Goal: Check status: Check status

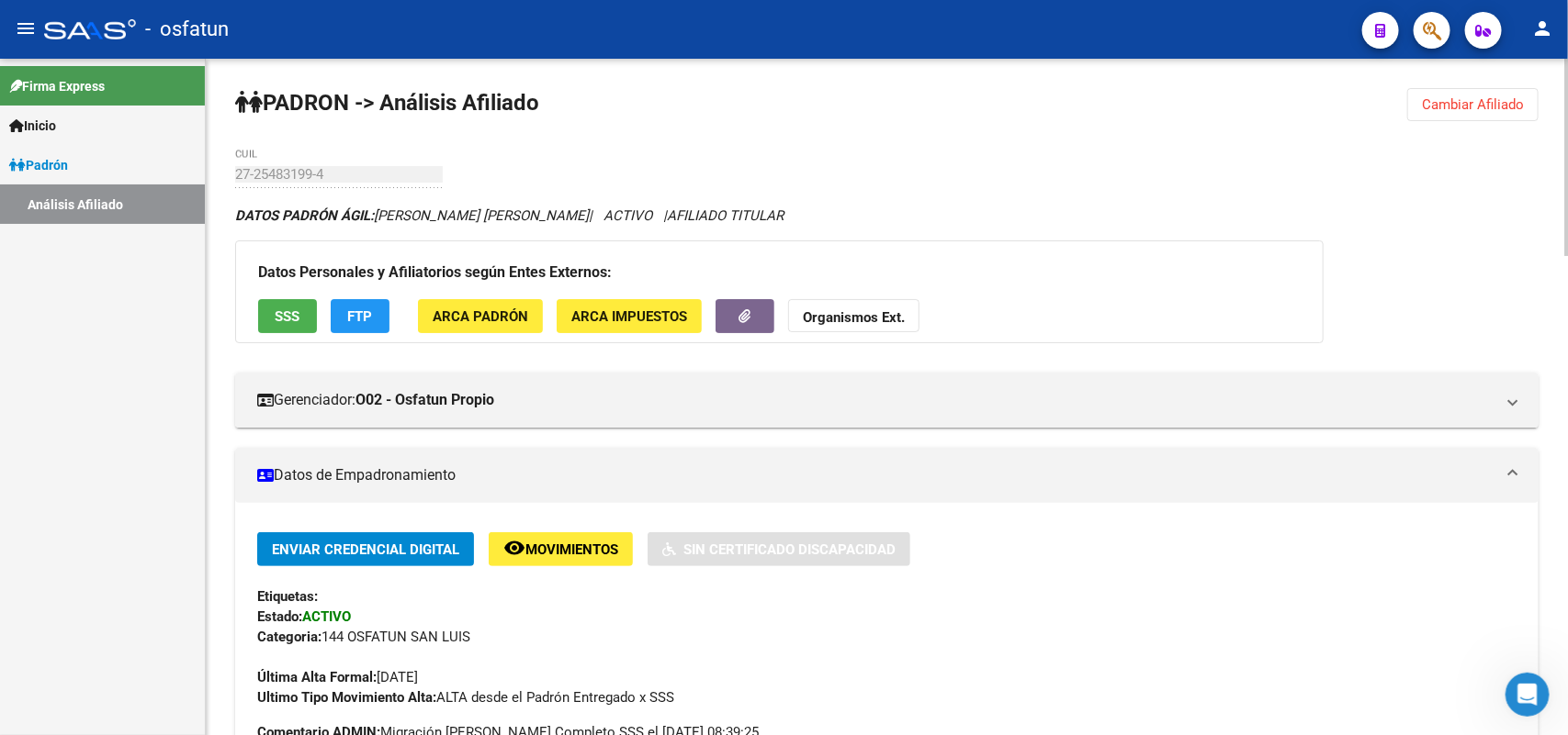
click at [1485, 112] on button "Cambiar Afiliado" at bounding box center [1473, 104] width 131 height 33
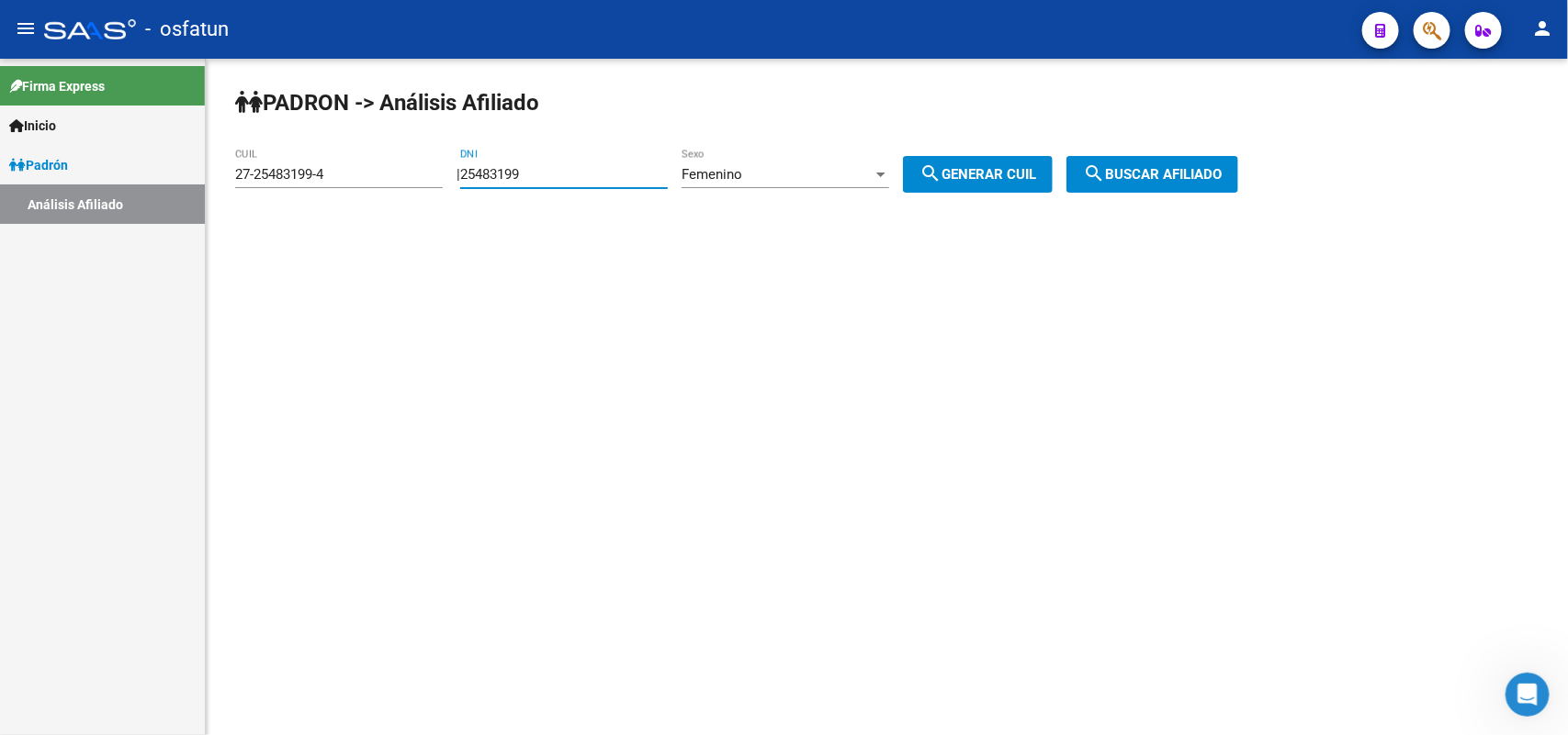
drag, startPoint x: 631, startPoint y: 172, endPoint x: 282, endPoint y: 206, distance: 350.7
click at [282, 206] on div "[PERSON_NAME] -> Análisis Afiliado 27-25483199-4 CUIL | 25483199 DNI Femenino S…" at bounding box center [886, 155] width 1363 height 192
paste input "0859263"
type input "20859263"
click at [805, 158] on div "Femenino Sexo" at bounding box center [785, 169] width 207 height 40
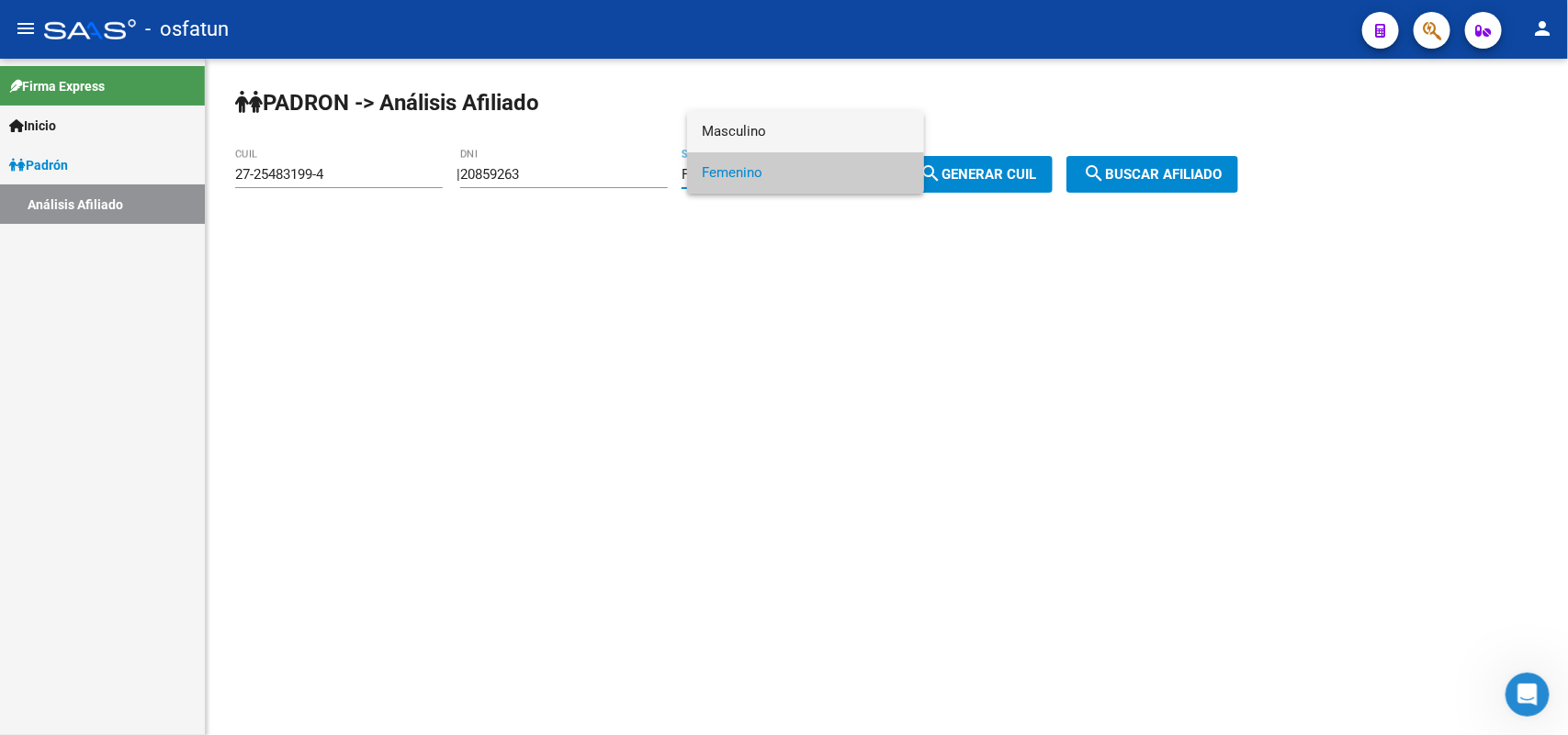
drag, startPoint x: 746, startPoint y: 117, endPoint x: 881, endPoint y: 158, distance: 141.1
click at [748, 117] on span "Masculino" at bounding box center [805, 132] width 207 height 42
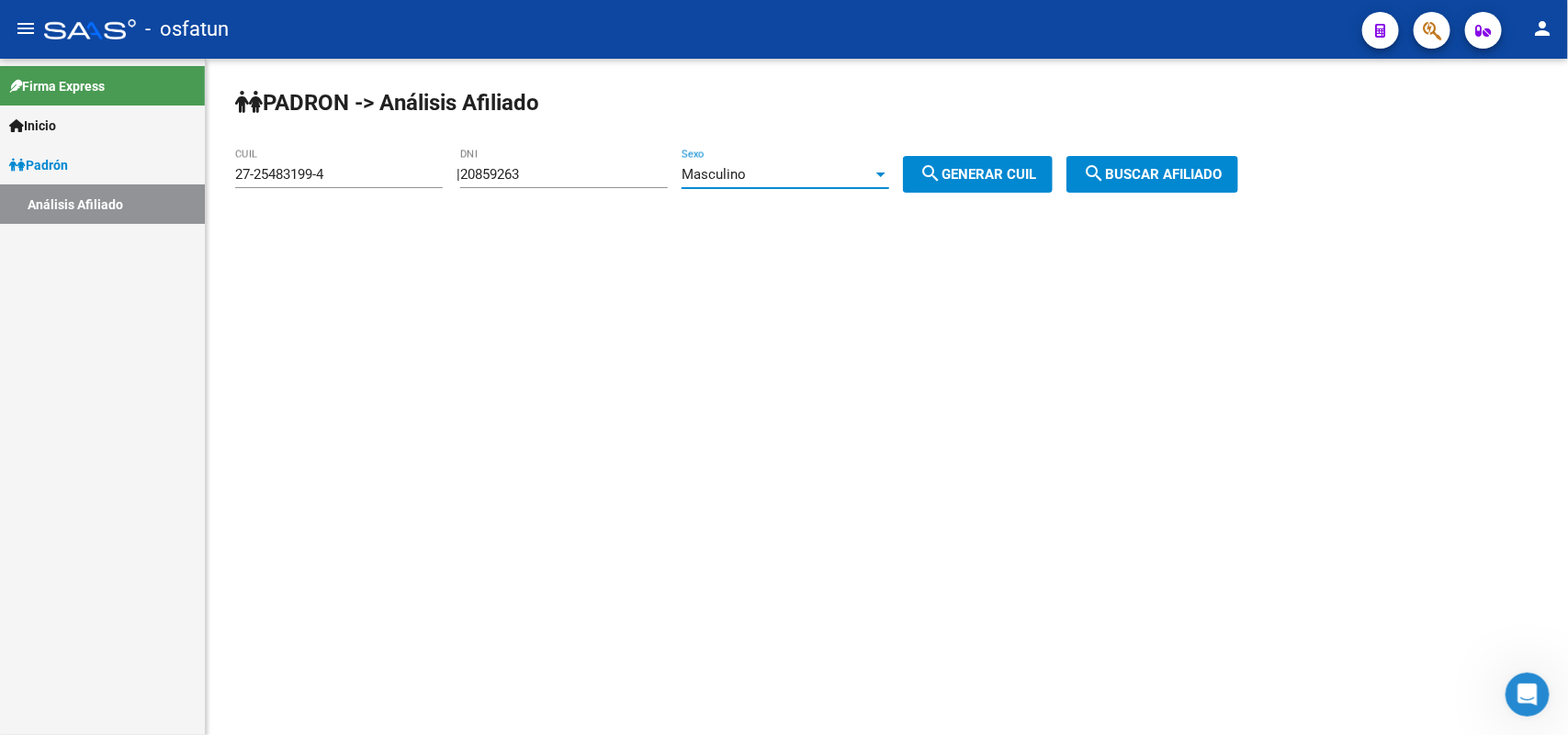
drag, startPoint x: 952, startPoint y: 163, endPoint x: 1199, endPoint y: 170, distance: 247.1
click at [942, 166] on mat-icon "search" at bounding box center [930, 174] width 22 height 22
type input "20-20859263-8"
click at [1210, 170] on span "search Buscar afiliado" at bounding box center [1152, 175] width 139 height 17
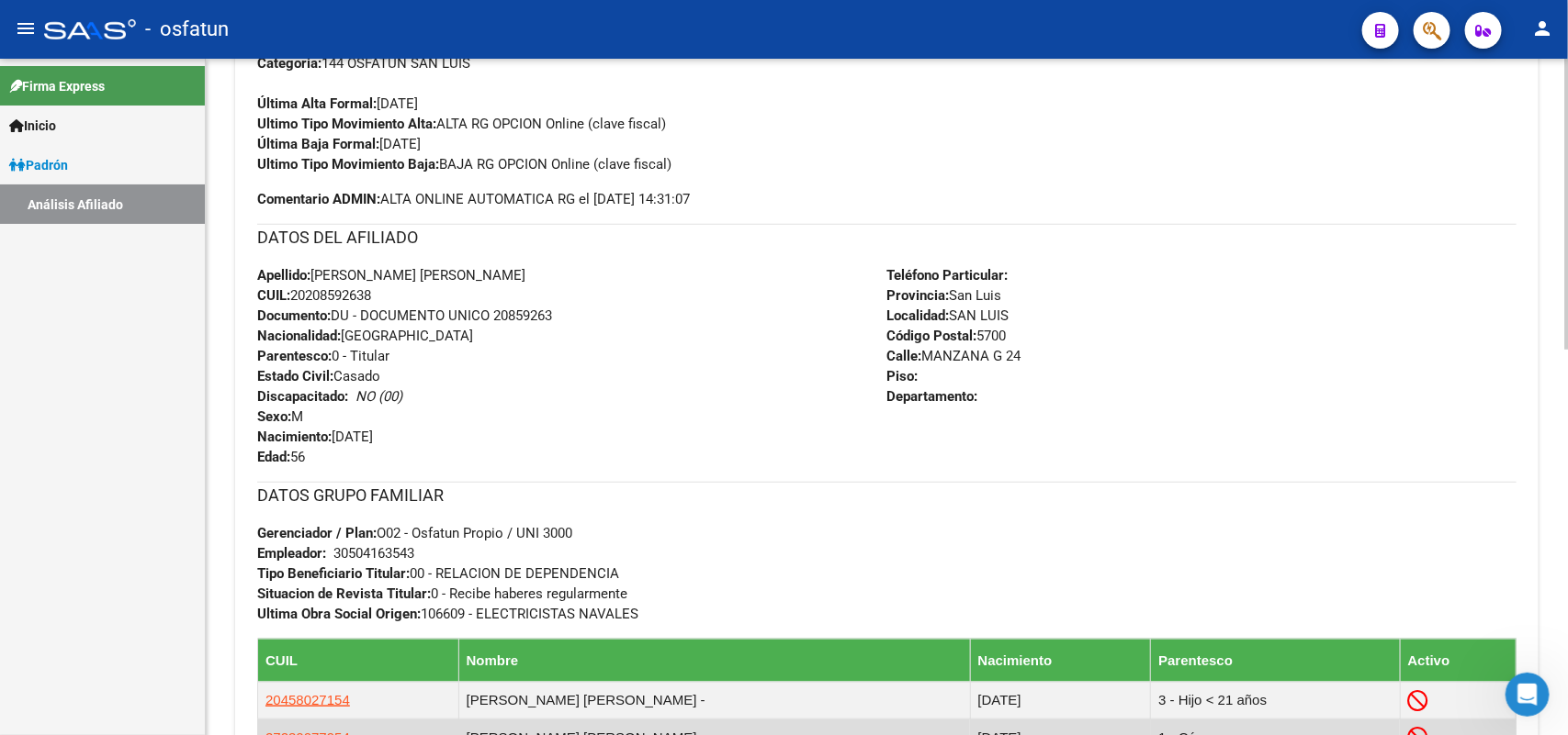
scroll to position [895, 0]
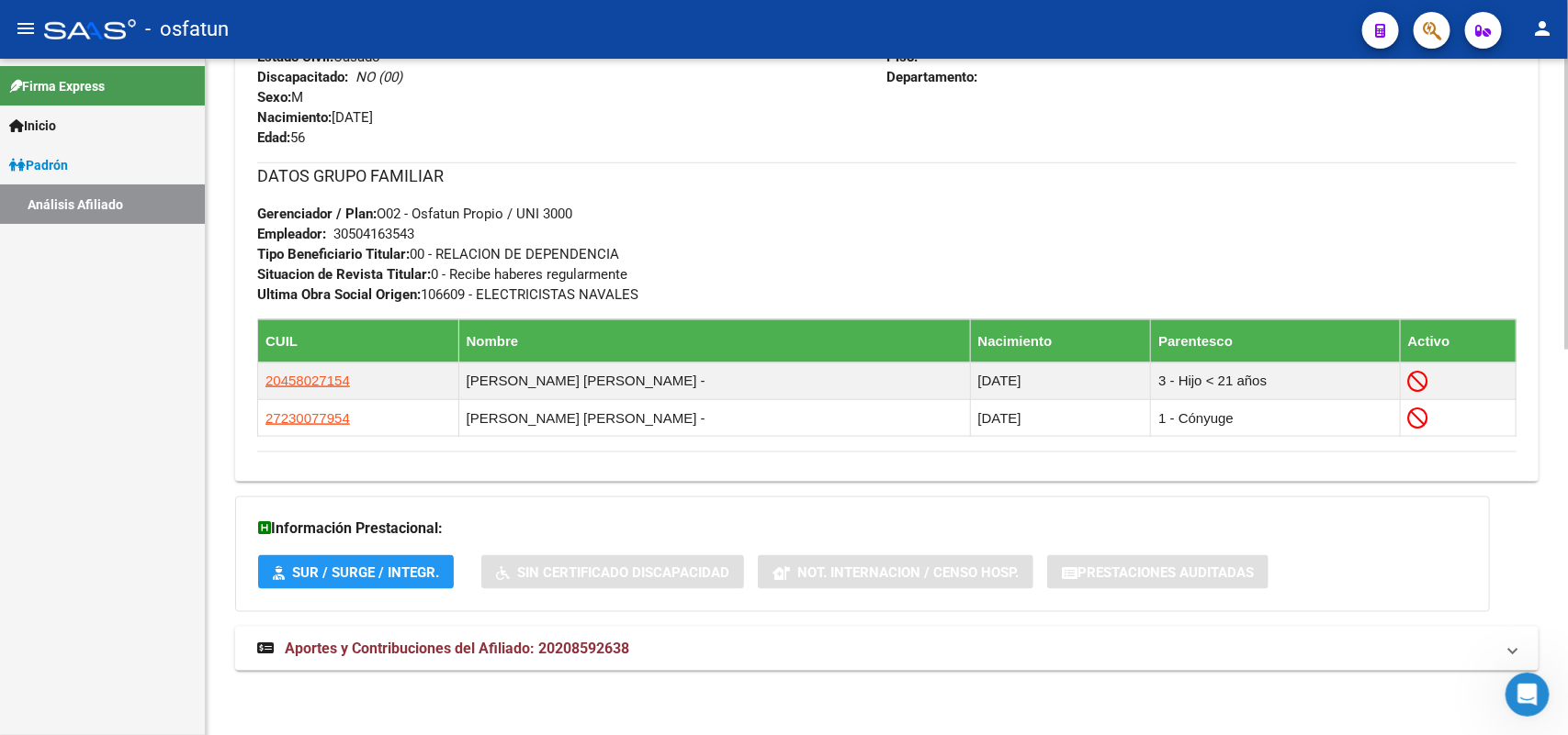
click at [676, 685] on div "DATOS [PERSON_NAME] ÁGIL: [PERSON_NAME] [PERSON_NAME] | ACTIVO | AFILIADO TITUL…" at bounding box center [886, 2] width 1303 height 1379
click at [664, 658] on mat-panel-title "Aportes y Contribuciones del Afiliado: 20208592638" at bounding box center [875, 649] width 1238 height 20
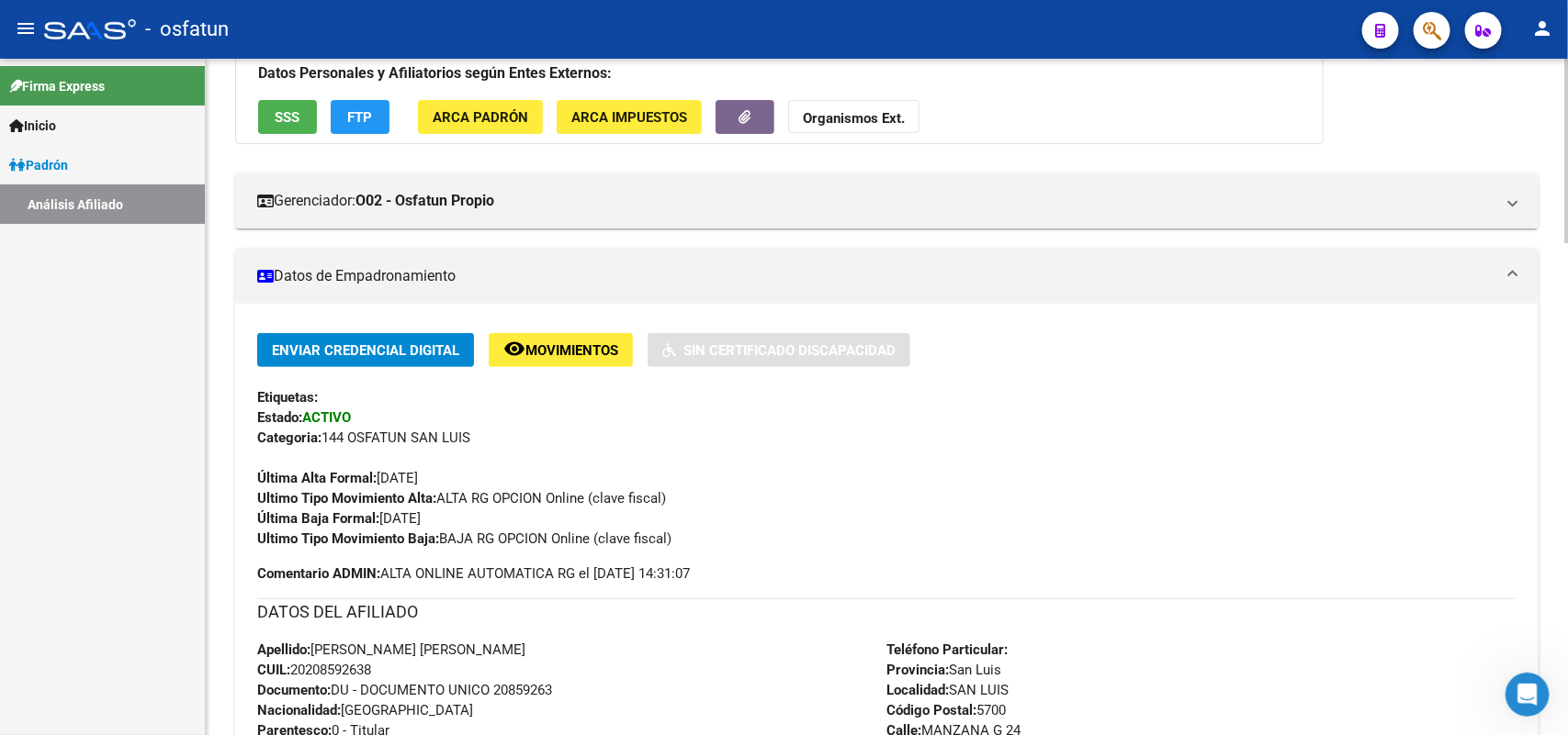
scroll to position [0, 0]
